Goal: Transaction & Acquisition: Purchase product/service

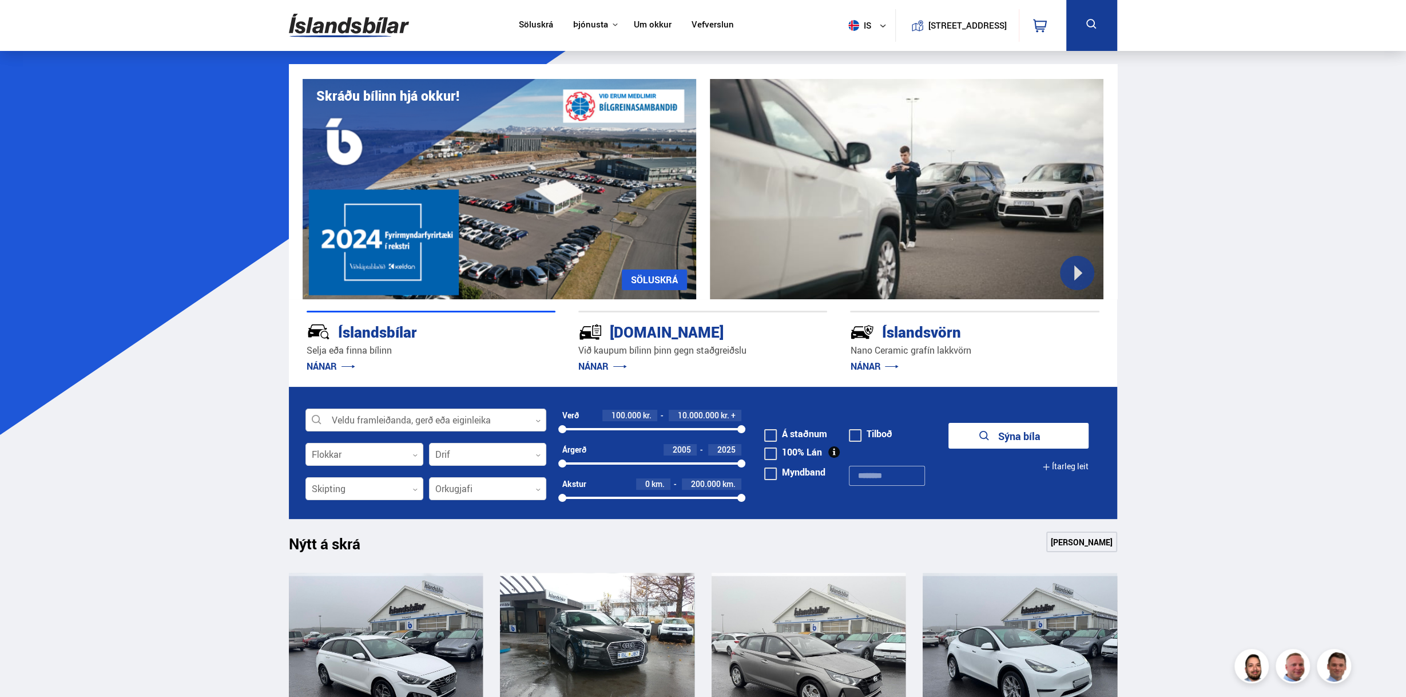
click at [366, 431] on div "Veldu framleiðanda, gerð eða eiginleika 0" at bounding box center [425, 419] width 241 height 23
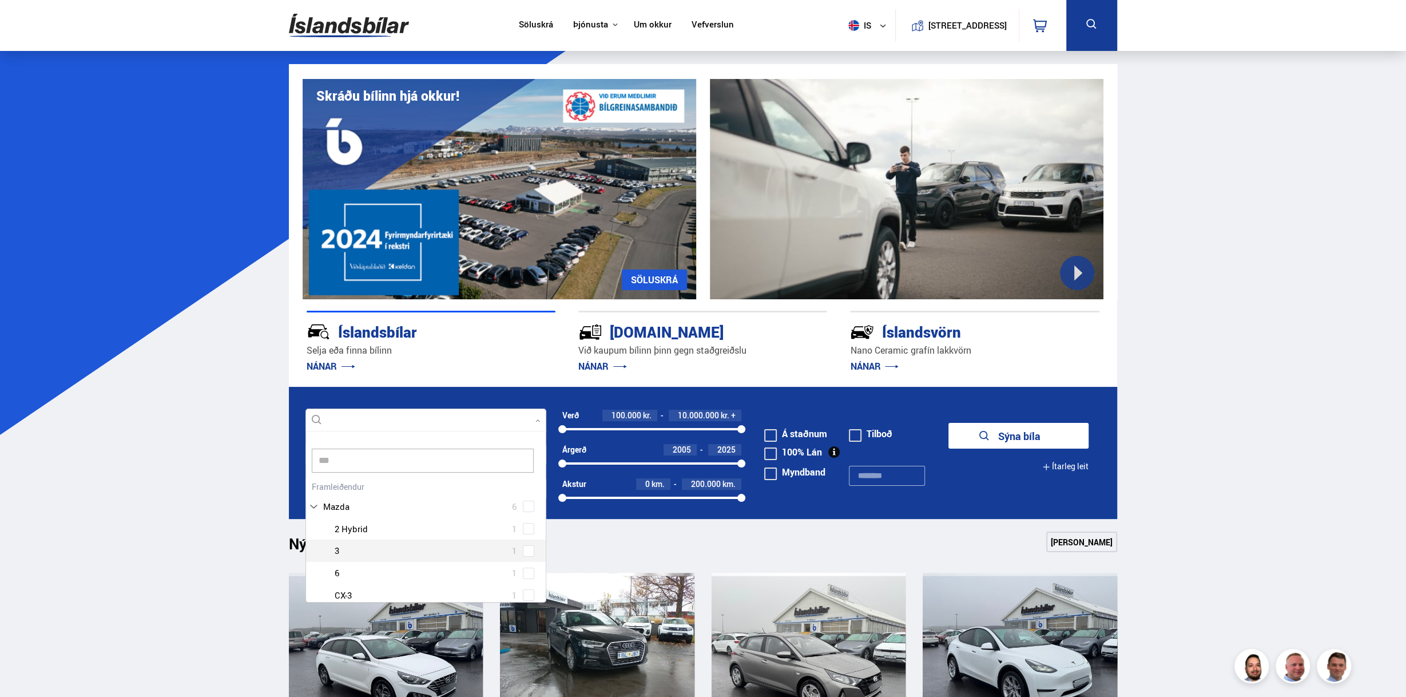
type input "***"
click at [366, 513] on div "Mazda 6 Mazda 2 Hybrid 1 Mazda 3 1 Mazda 6 1 Mazda CX-3 1 Mazda CX-5 2" at bounding box center [426, 553] width 240 height 150
click at [524, 468] on span at bounding box center [528, 471] width 11 height 11
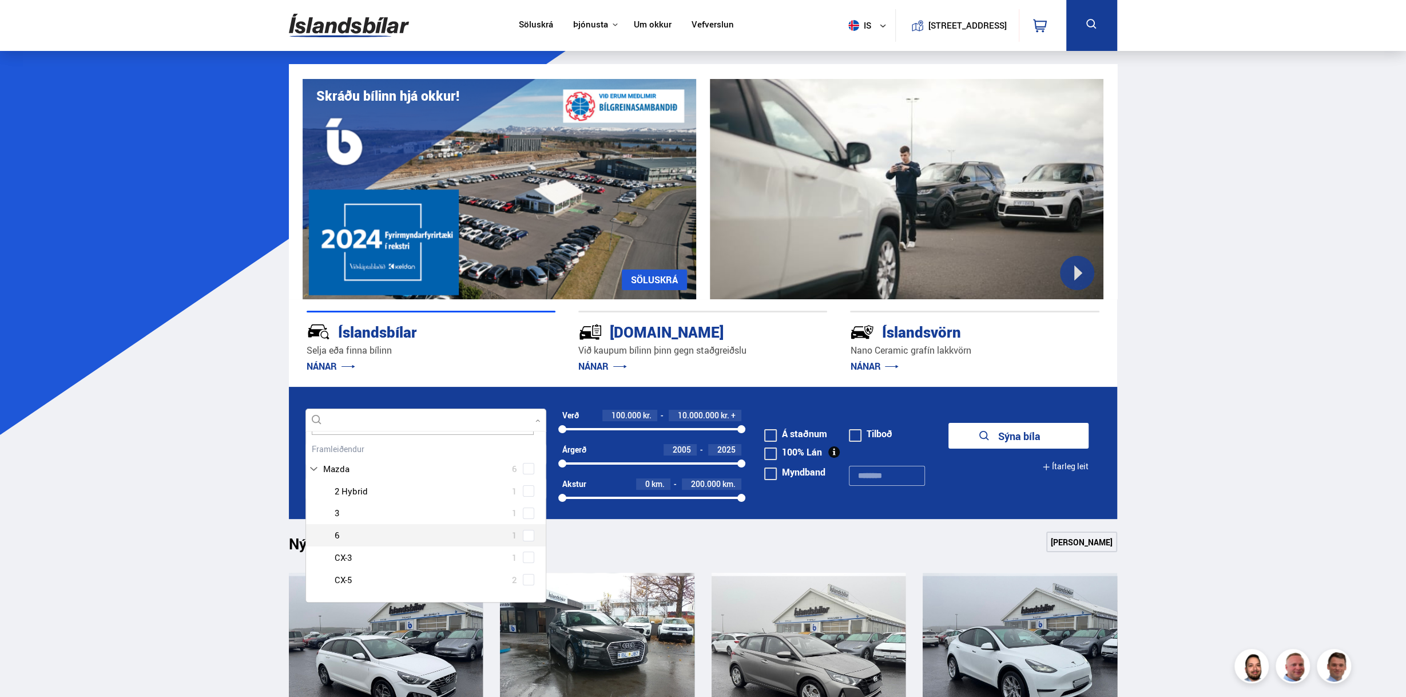
click at [384, 533] on div at bounding box center [437, 535] width 211 height 17
click at [523, 551] on span at bounding box center [528, 556] width 11 height 11
drag, startPoint x: 1001, startPoint y: 432, endPoint x: 907, endPoint y: 503, distance: 116.8
click at [1001, 434] on button "Sýna 1 bíla" at bounding box center [1019, 436] width 140 height 26
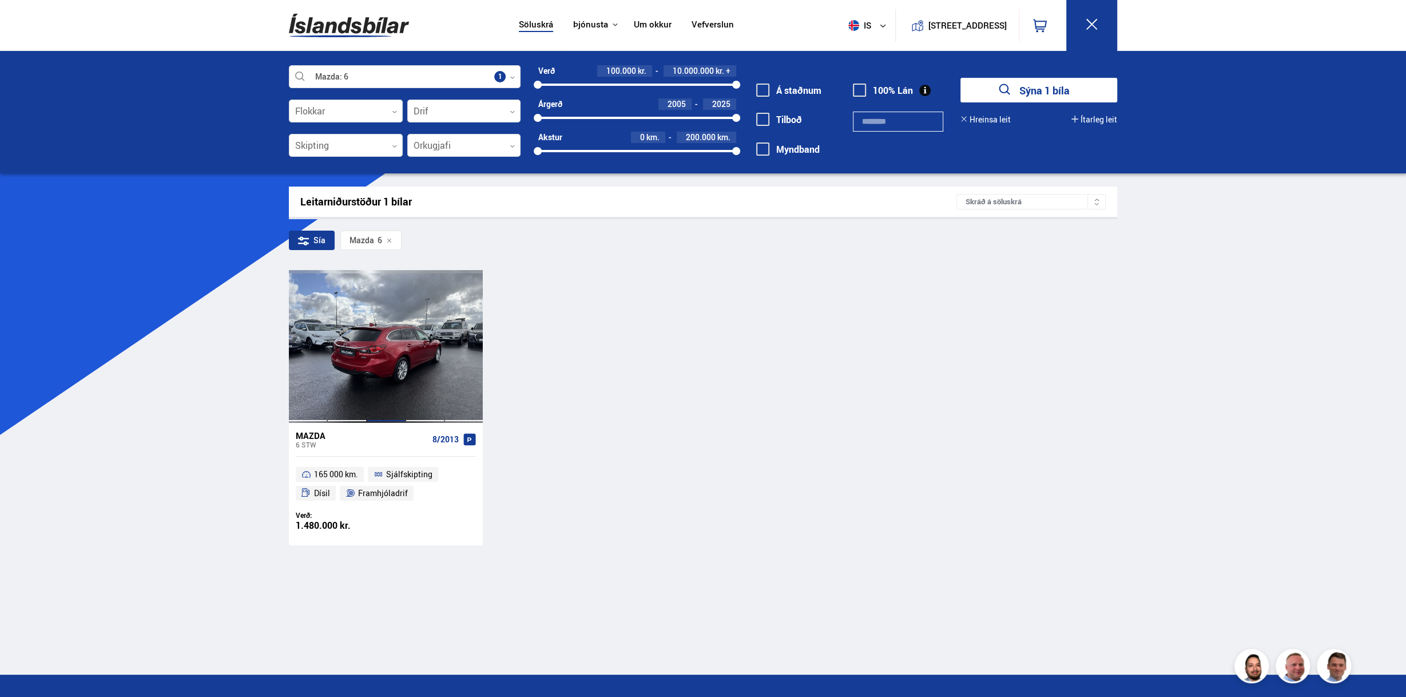
click at [376, 318] on div at bounding box center [386, 346] width 39 height 152
